Goal: Task Accomplishment & Management: Use online tool/utility

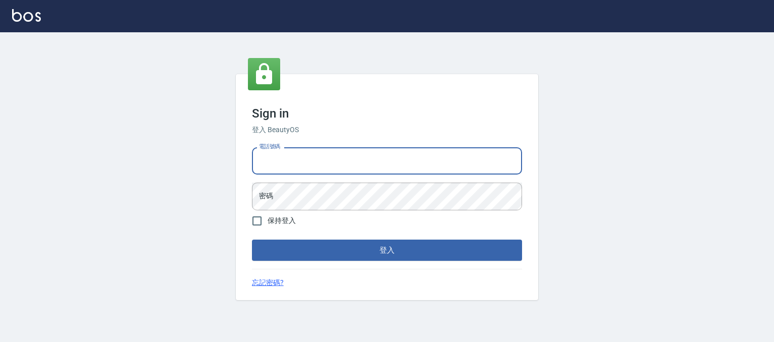
click at [379, 157] on input "電話號碼" at bounding box center [387, 160] width 270 height 27
type input "0930798111"
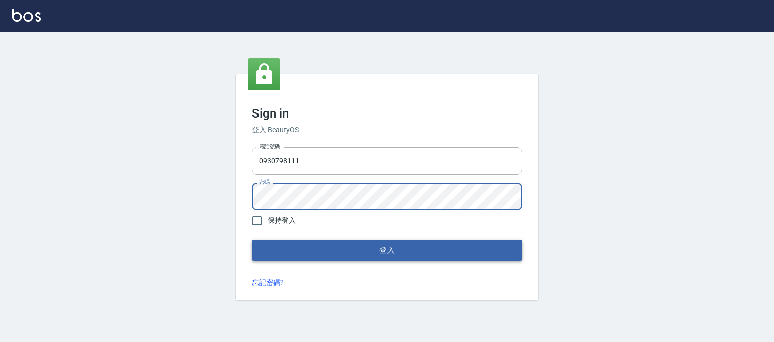
click at [334, 246] on button "登入" at bounding box center [387, 249] width 270 height 21
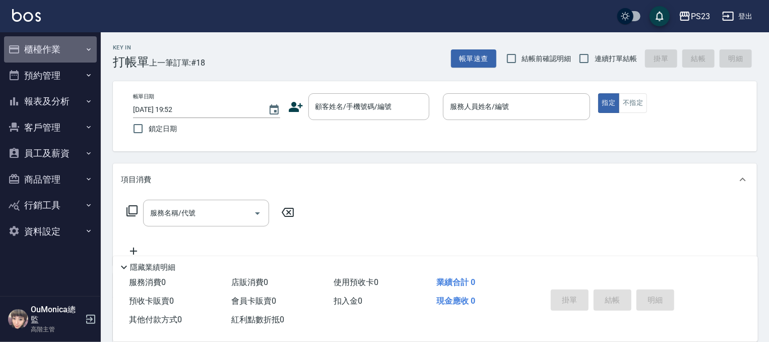
click at [58, 53] on button "櫃檯作業" at bounding box center [50, 49] width 93 height 26
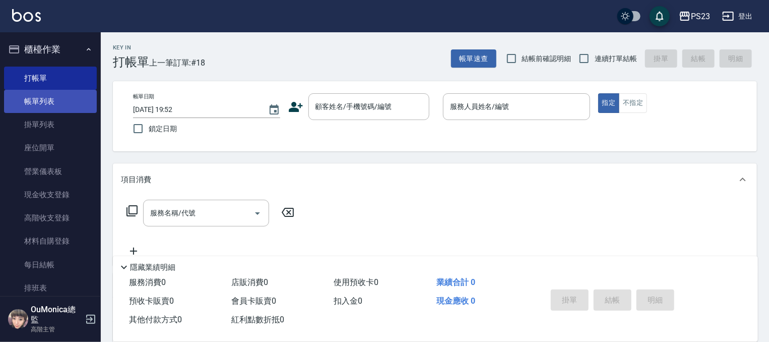
click at [52, 102] on link "帳單列表" at bounding box center [50, 101] width 93 height 23
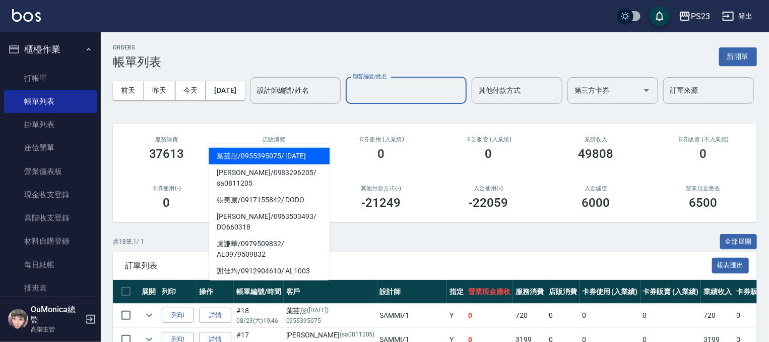
click at [350, 99] on input "顧客編號/姓名" at bounding box center [406, 91] width 112 height 18
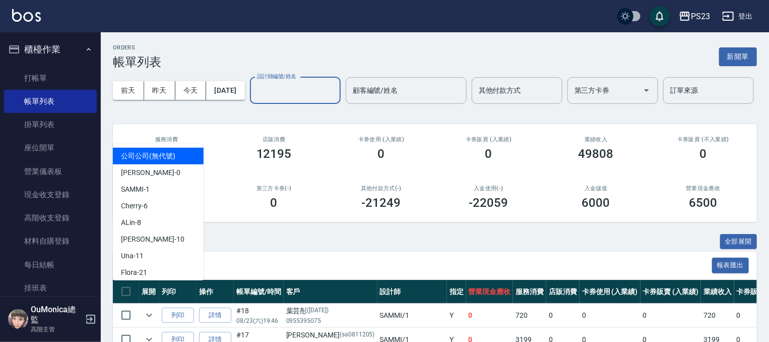
click at [255, 99] on input "設計師編號/姓名" at bounding box center [296, 91] width 82 height 18
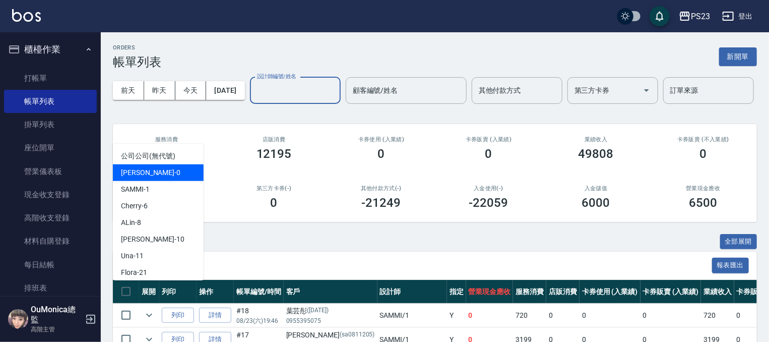
click at [153, 168] on div "[PERSON_NAME] -0" at bounding box center [158, 172] width 91 height 17
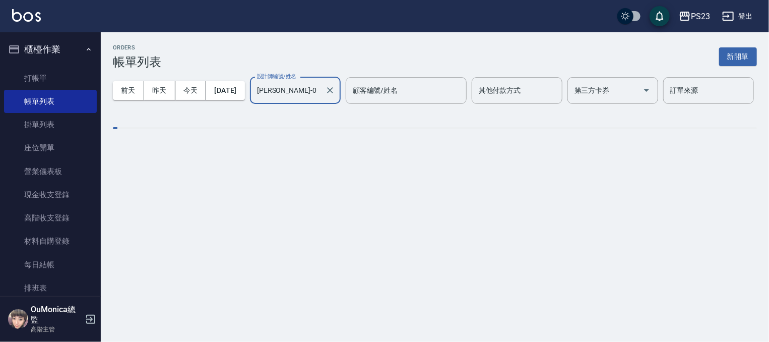
type input "[PERSON_NAME]-0"
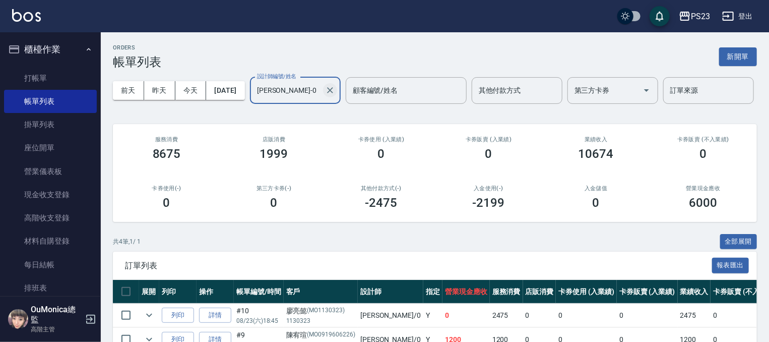
click at [325, 95] on icon "Clear" at bounding box center [330, 90] width 10 height 10
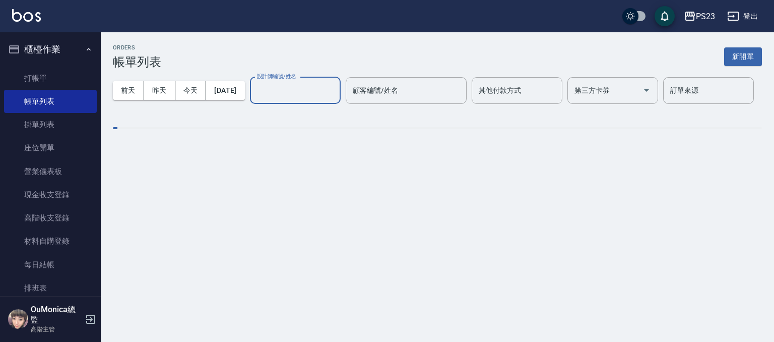
click at [255, 99] on input "設計師編號/姓名" at bounding box center [296, 91] width 82 height 18
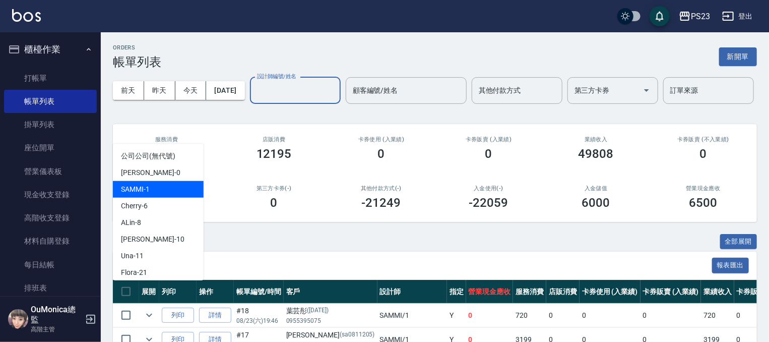
click at [139, 194] on div "SAMMI -1" at bounding box center [158, 189] width 91 height 17
type input "SAMMI-1"
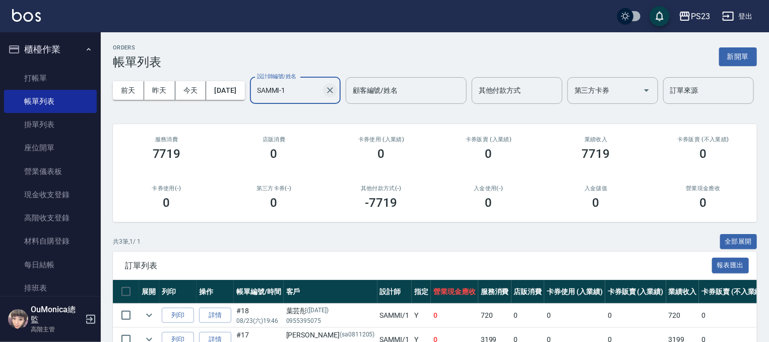
click at [325, 95] on icon "Clear" at bounding box center [330, 90] width 10 height 10
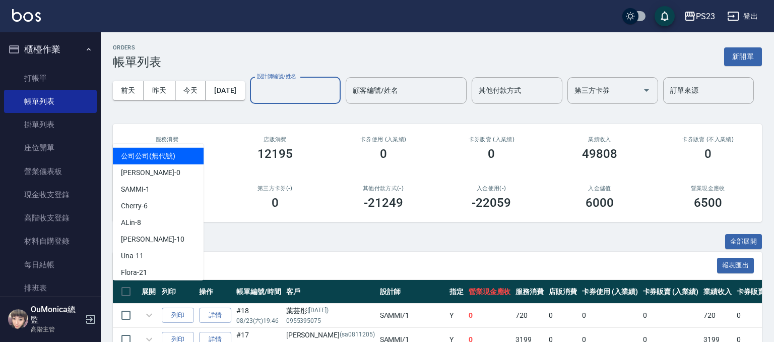
click at [255, 99] on input "設計師編號/姓名" at bounding box center [296, 91] width 82 height 18
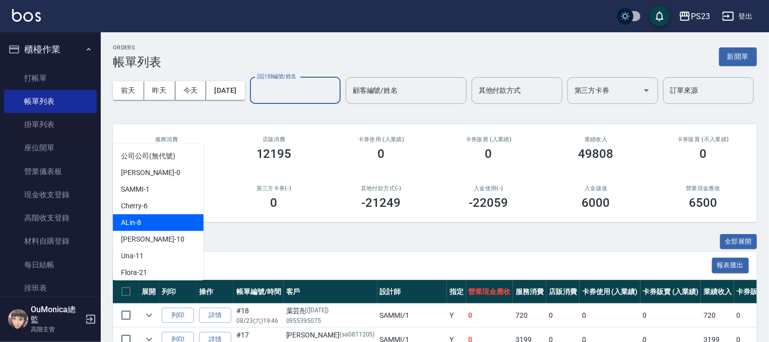
drag, startPoint x: 125, startPoint y: 205, endPoint x: 130, endPoint y: 224, distance: 19.8
click at [130, 224] on ul "公司公司 (無代號) [PERSON_NAME] -0 SAMMI -1 Cherry -6 ALin -8 [PERSON_NAME] -10 Una -1…" at bounding box center [158, 212] width 91 height 137
click at [129, 223] on span "ALin -8" at bounding box center [131, 222] width 20 height 11
type input "ALin-8"
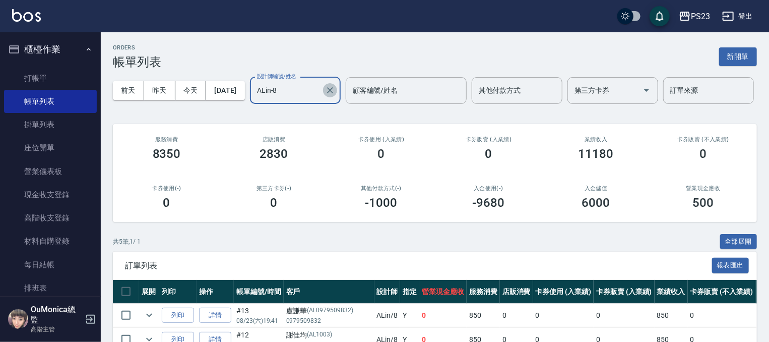
click at [325, 95] on icon "Clear" at bounding box center [330, 90] width 10 height 10
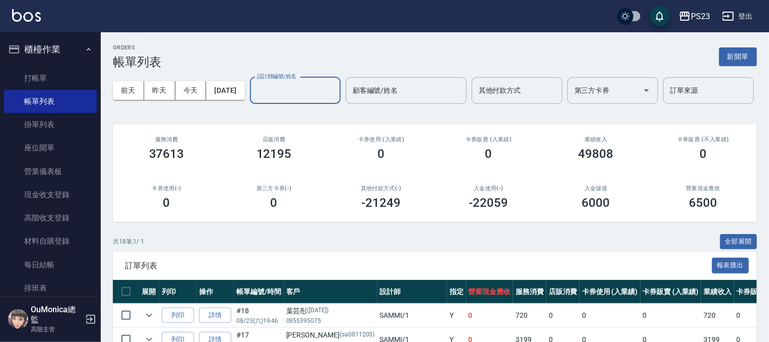
click at [255, 99] on input "設計師編號/姓名" at bounding box center [296, 91] width 82 height 18
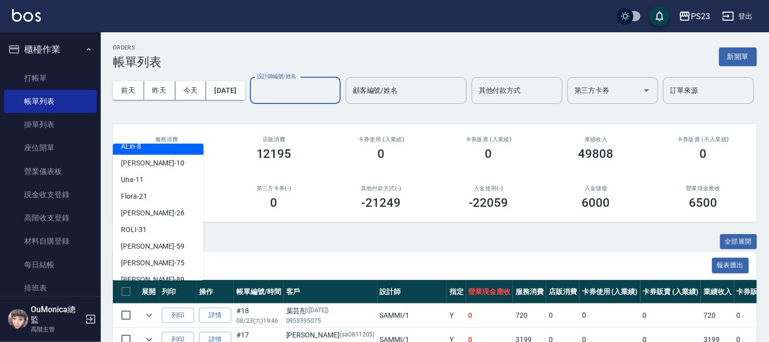
scroll to position [87, 0]
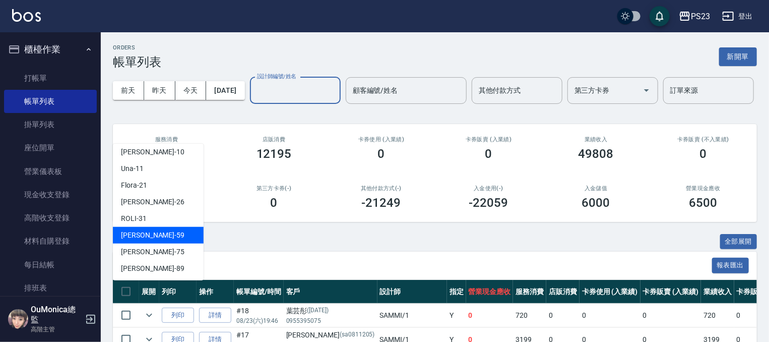
click at [156, 234] on div "Nanako -59" at bounding box center [158, 235] width 91 height 17
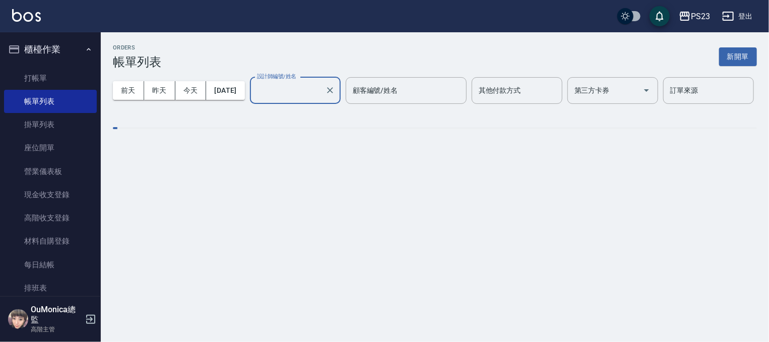
type input "Nanako-59"
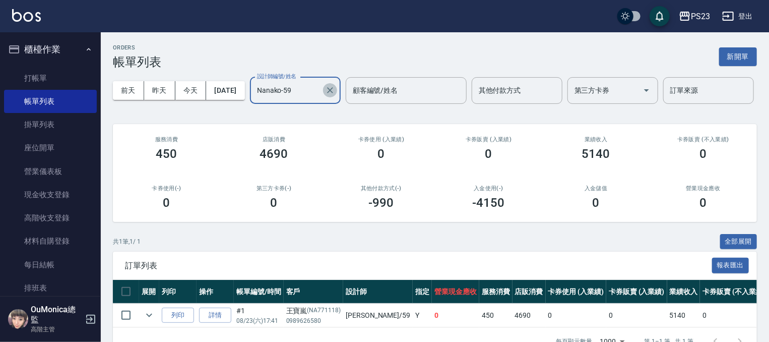
click at [325, 95] on icon "Clear" at bounding box center [330, 90] width 10 height 10
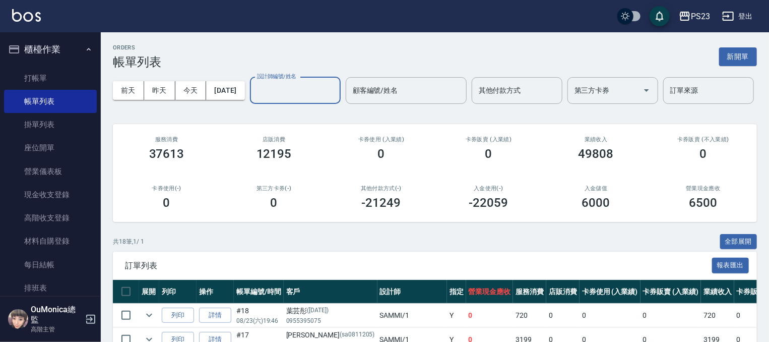
click at [250, 104] on div "設計師編號/姓名" at bounding box center [295, 90] width 91 height 27
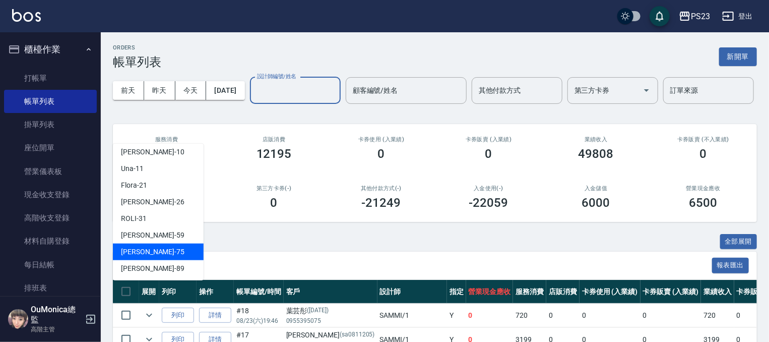
click at [131, 250] on span "[PERSON_NAME] -75" at bounding box center [153, 252] width 64 height 11
type input "Donna-75"
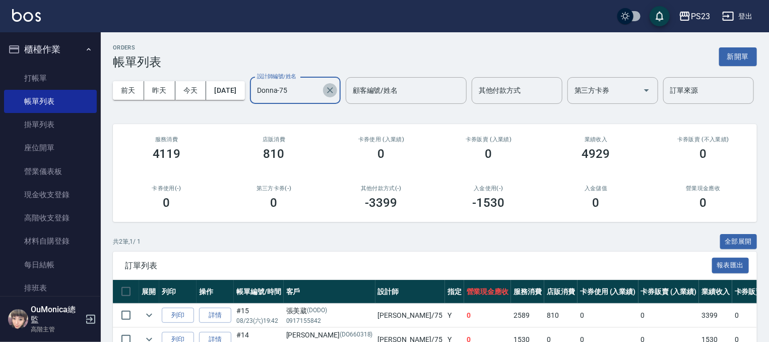
click at [325, 95] on icon "Clear" at bounding box center [330, 90] width 10 height 10
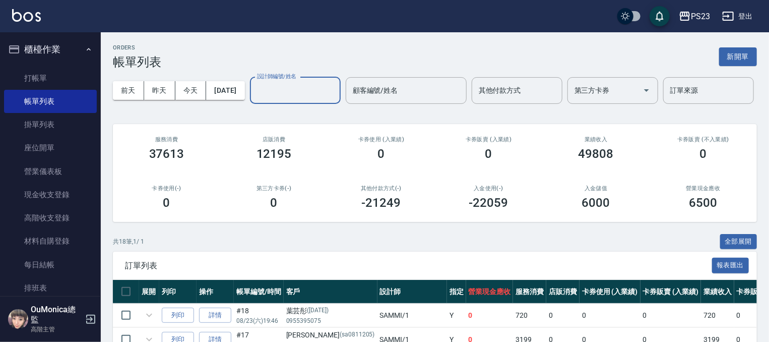
click at [255, 99] on input "設計師編號/姓名" at bounding box center [296, 91] width 82 height 18
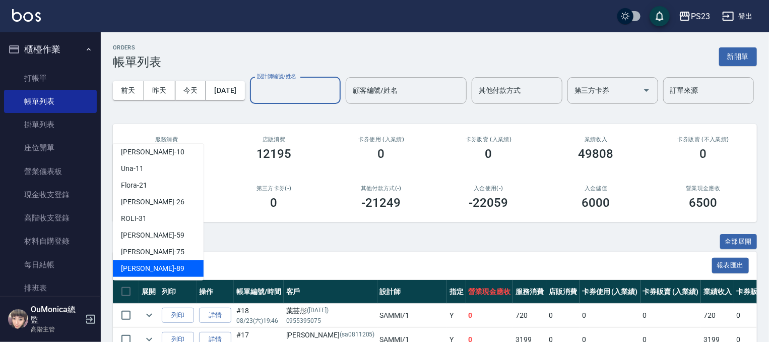
click at [163, 273] on div "[PERSON_NAME] -89" at bounding box center [158, 268] width 91 height 17
type input "[PERSON_NAME]-89"
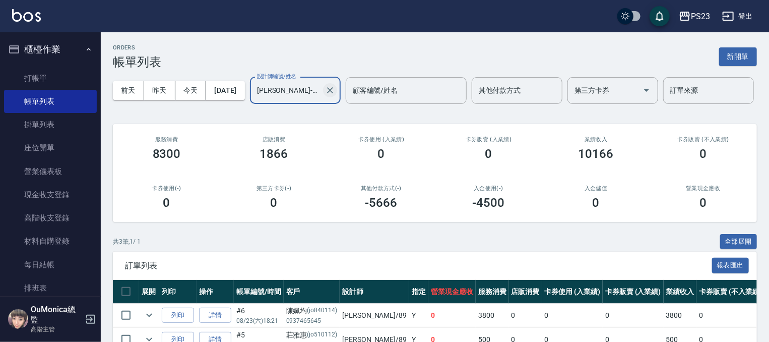
click at [327, 93] on icon "Clear" at bounding box center [330, 90] width 6 height 6
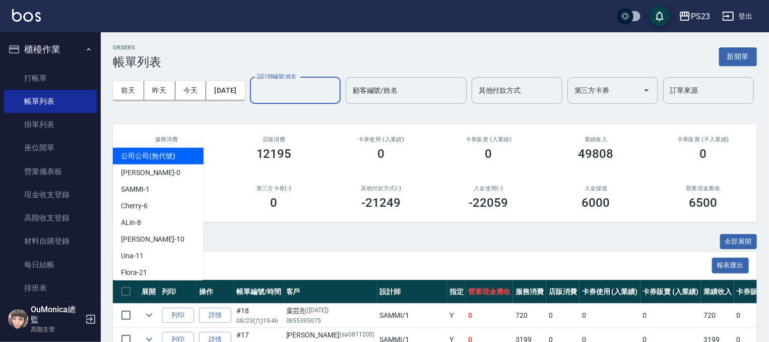
click at [255, 99] on input "設計師編號/姓名" at bounding box center [296, 91] width 82 height 18
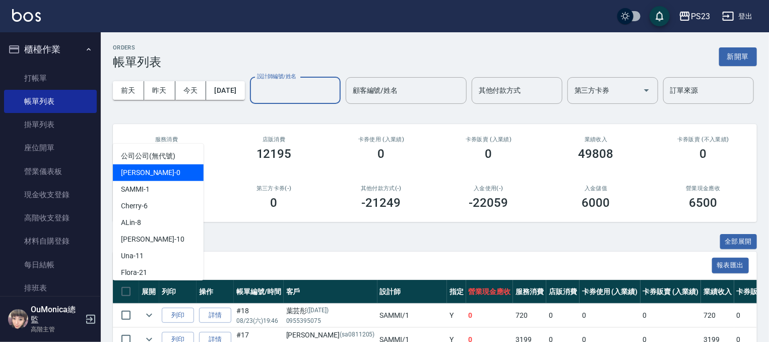
click at [159, 175] on div "[PERSON_NAME] -0" at bounding box center [158, 172] width 91 height 17
type input "[PERSON_NAME]-0"
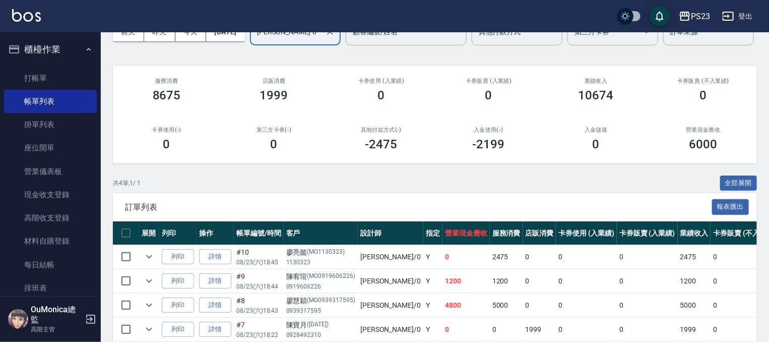
scroll to position [45, 0]
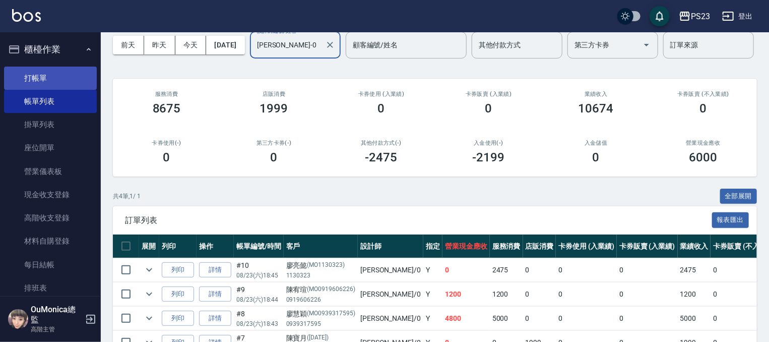
click at [30, 71] on link "打帳單" at bounding box center [50, 78] width 93 height 23
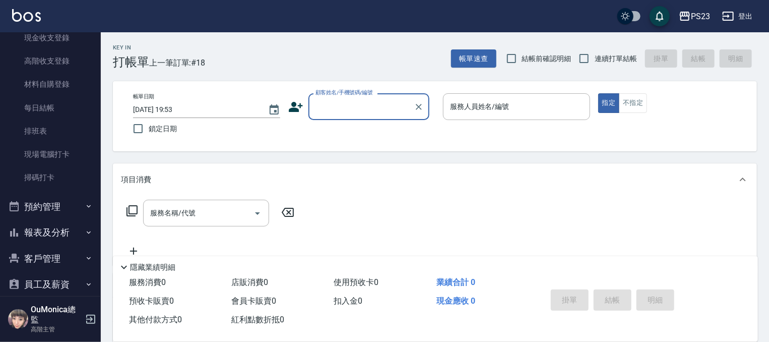
scroll to position [222, 0]
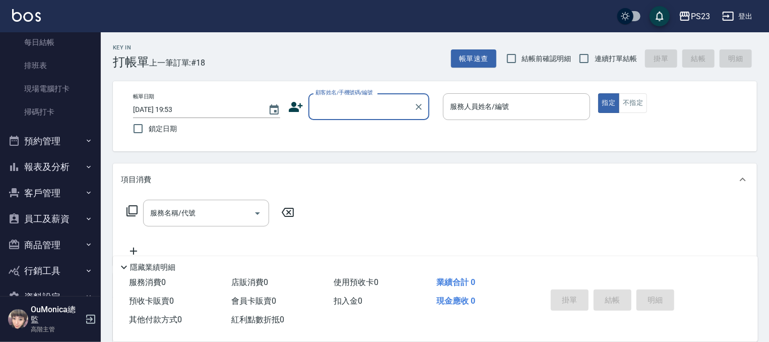
click at [74, 173] on button "報表及分析" at bounding box center [50, 167] width 93 height 26
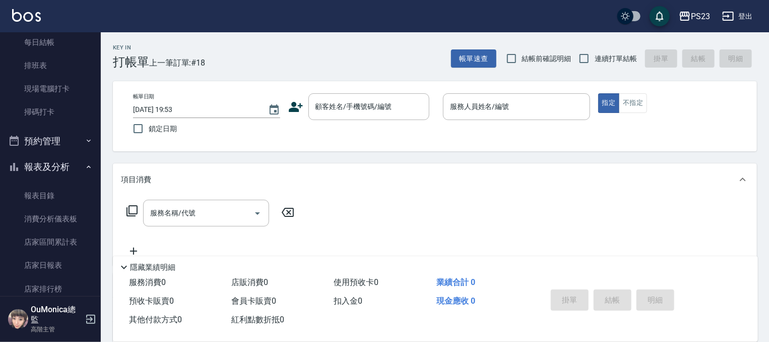
click at [101, 107] on div "Key In 打帳單 上一筆訂單:#18 帳單速查 結帳前確認明細 連續打單結帳 掛單 結帳 明細 帳單日期 [DATE] 19:53 鎖定日期 顧客姓名/手…" at bounding box center [435, 261] width 668 height 458
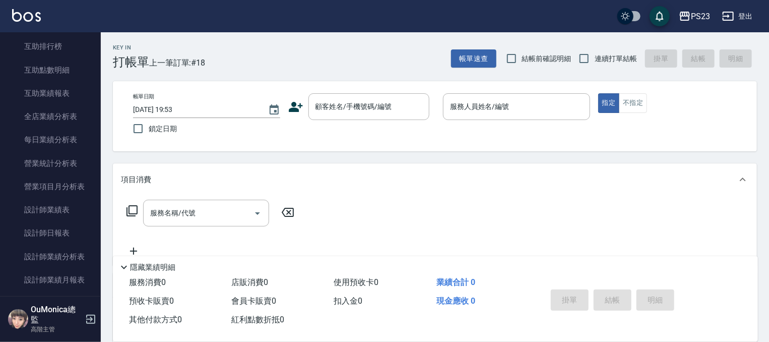
scroll to position [561, 0]
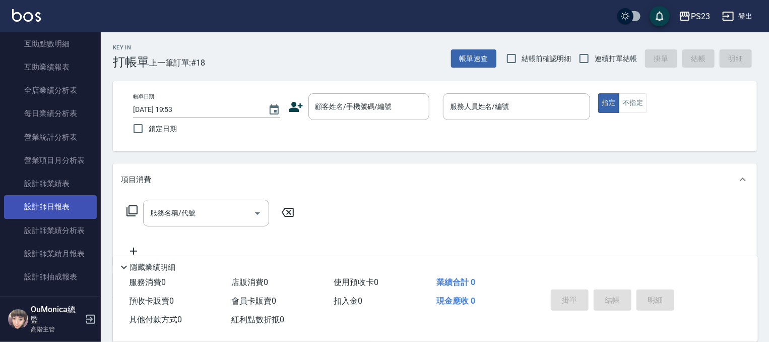
click at [64, 206] on link "設計師日報表" at bounding box center [50, 206] width 93 height 23
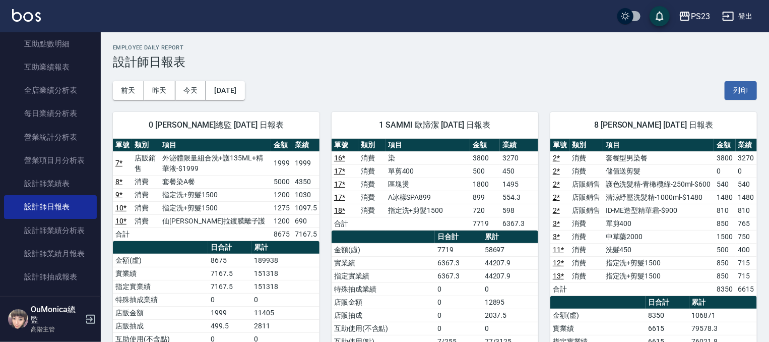
click at [744, 13] on button "登出" at bounding box center [737, 16] width 39 height 19
